Goal: Information Seeking & Learning: Find specific fact

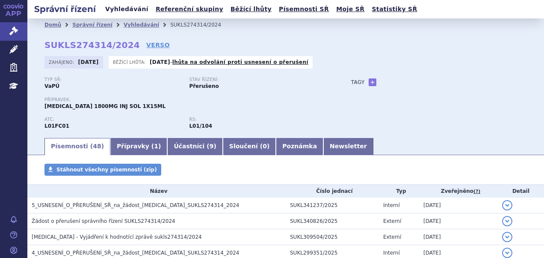
click at [113, 11] on link "Vyhledávání" at bounding box center [127, 9] width 48 height 12
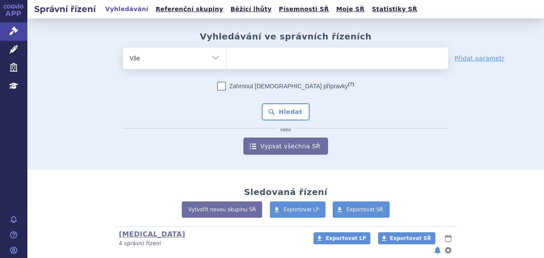
type input "SUKLS226750/2022"
select select "SUKLS226750/2022"
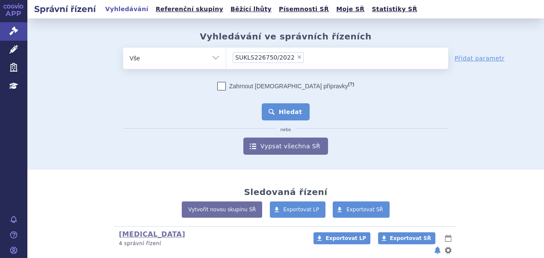
click at [287, 114] on button "Hledat" at bounding box center [286, 111] width 48 height 17
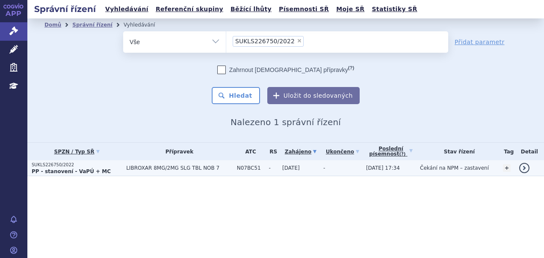
click at [164, 169] on span "LIBROXAR 8MG/2MG SLG TBL NOB 7" at bounding box center [179, 168] width 107 height 6
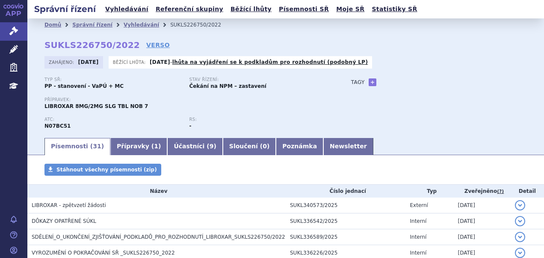
scroll to position [43, 0]
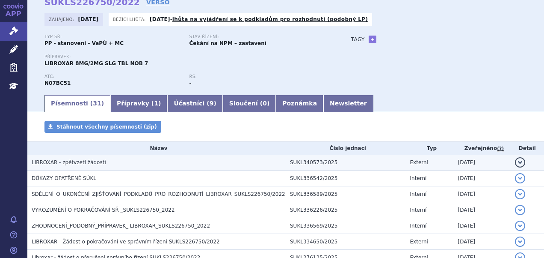
click at [117, 166] on h3 "LIBROXAR - zpětvzetí žádosti" at bounding box center [159, 162] width 254 height 9
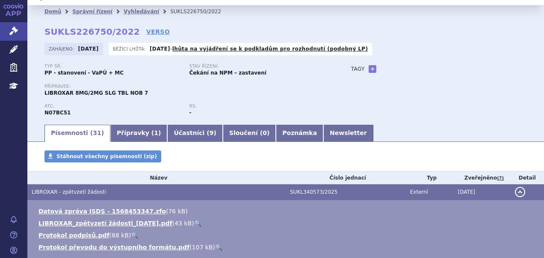
scroll to position [0, 0]
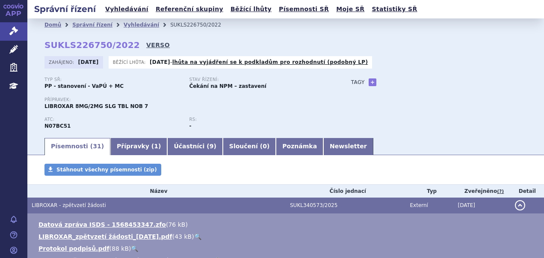
click at [146, 45] on link "VERSO" at bounding box center [158, 45] width 24 height 9
click at [118, 10] on link "Vyhledávání" at bounding box center [127, 9] width 48 height 12
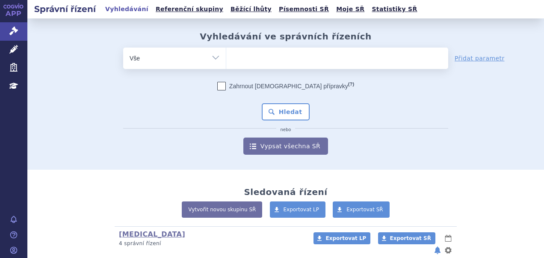
click at [262, 61] on ul at bounding box center [337, 56] width 222 height 18
click at [226, 61] on select at bounding box center [226, 57] width 0 height 21
paste input "SUKLS274314/2024"
type input "SUKLS274314/2024"
select select "SUKLS274314/2024"
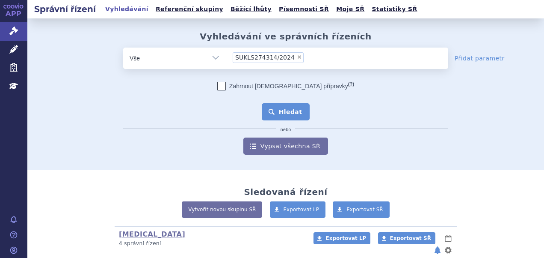
click at [280, 109] on button "Hledat" at bounding box center [286, 111] width 48 height 17
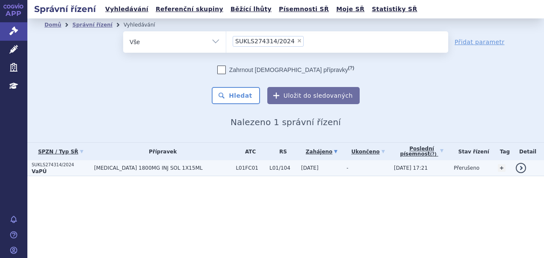
click at [138, 171] on td "[MEDICAL_DATA] 1800MG INJ SOL 1X15ML" at bounding box center [161, 168] width 142 height 16
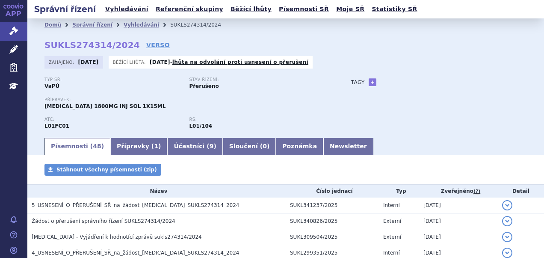
click at [142, 91] on div "Typ SŘ: VaPÚ Stav řízení: Přerušeno" at bounding box center [189, 87] width 290 height 20
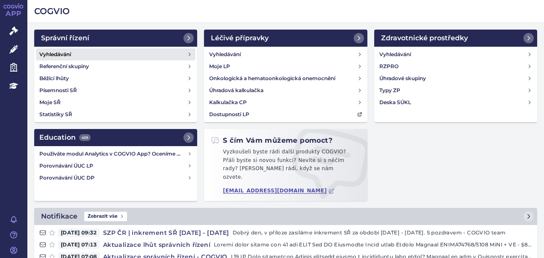
click at [74, 53] on link "Vyhledávání" at bounding box center [116, 54] width 160 height 12
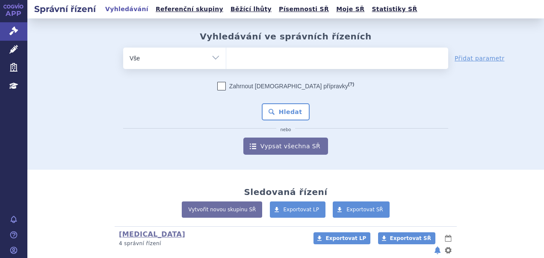
click at [240, 62] on ul at bounding box center [337, 56] width 222 height 18
click at [226, 62] on select at bounding box center [226, 57] width 0 height 21
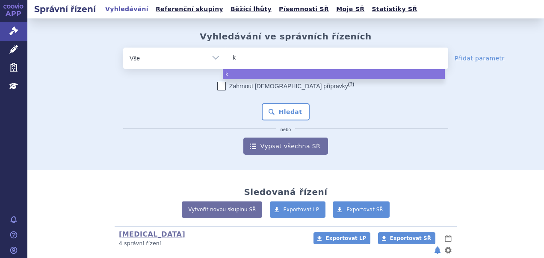
type input "ki"
type input "kisq"
type input "kisqa"
type input "kisqali"
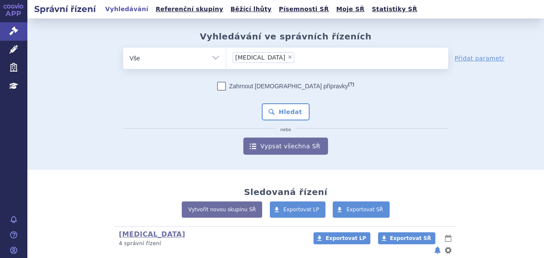
select select "kisqali"
click at [281, 117] on button "Hledat" at bounding box center [286, 111] width 48 height 17
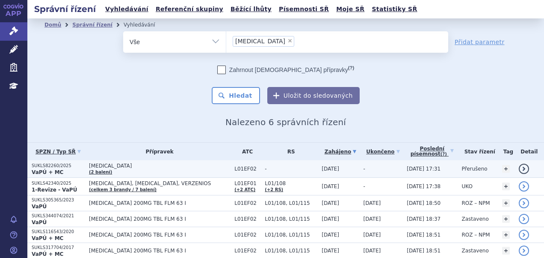
click at [60, 165] on p "SUKLS82260/2025" at bounding box center [58, 166] width 53 height 6
